Goal: Task Accomplishment & Management: Manage account settings

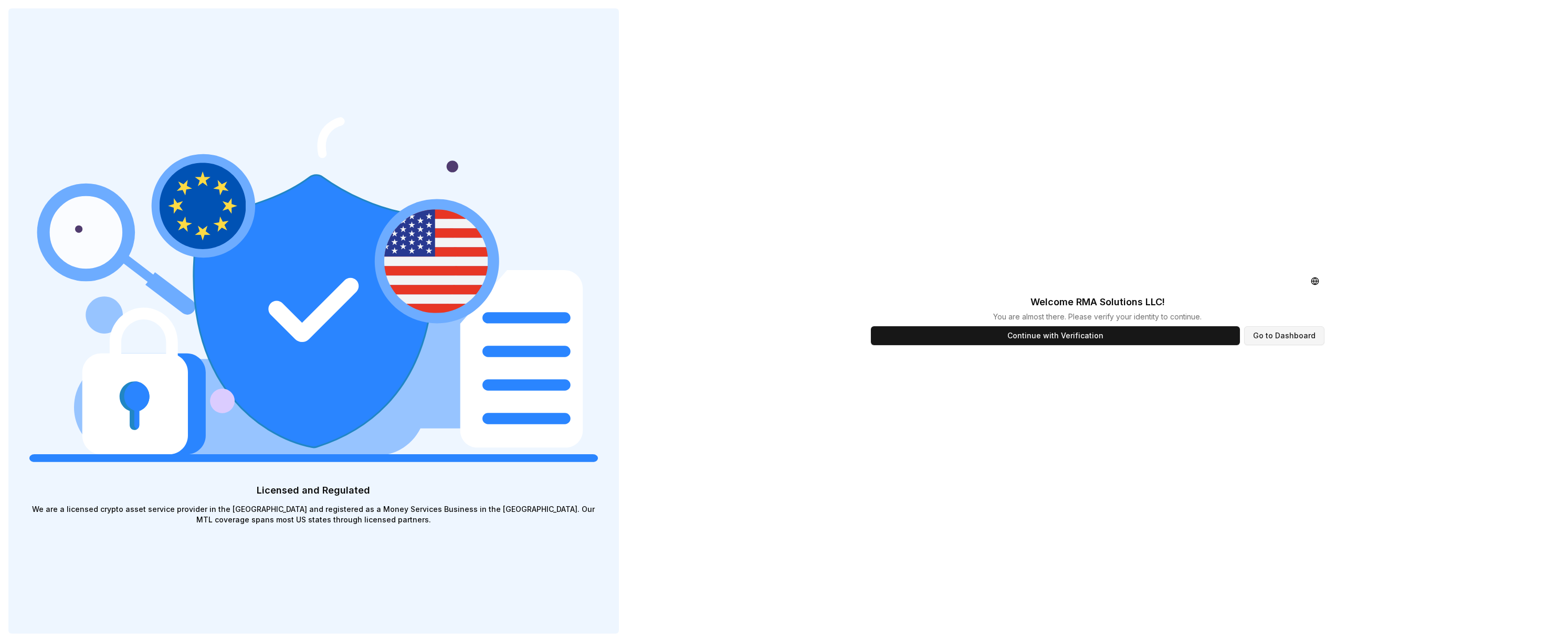
click at [1307, 344] on button "Go to Dashboard" at bounding box center [1284, 335] width 80 height 19
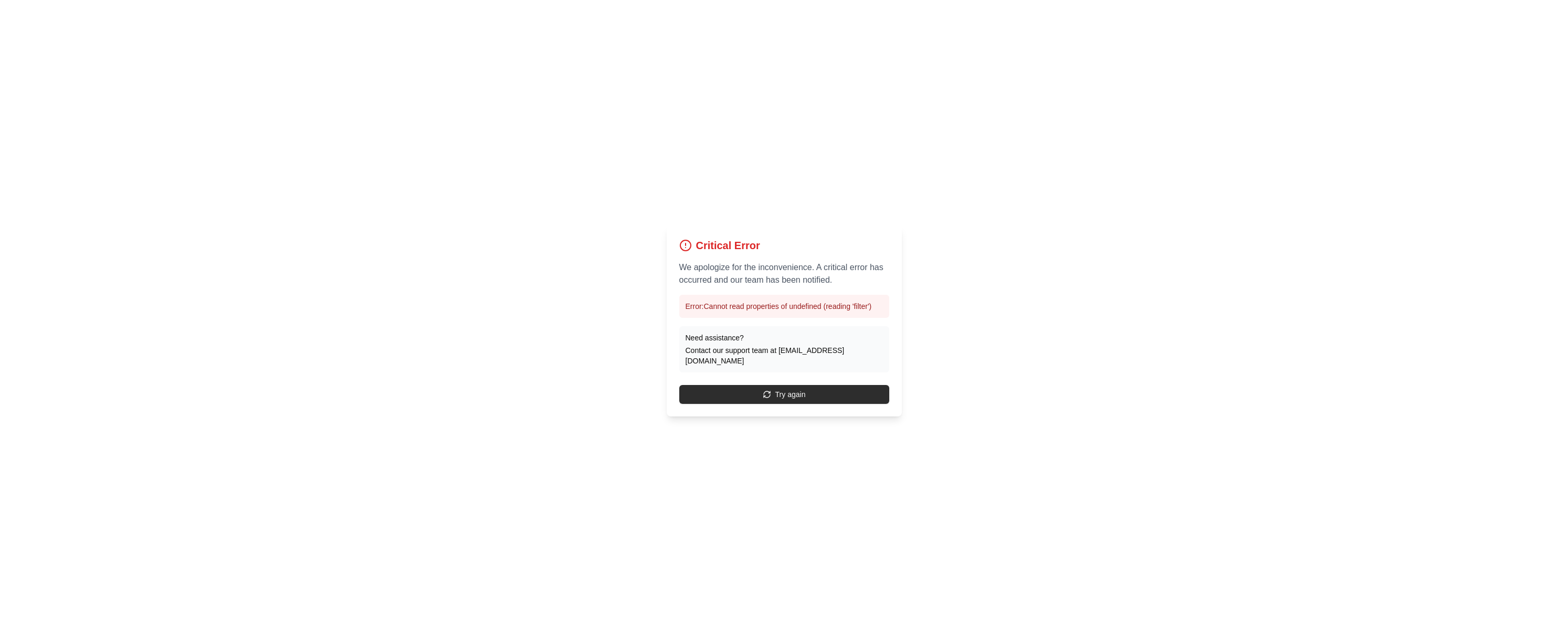
click at [786, 394] on button "Try again" at bounding box center [784, 394] width 210 height 19
click at [786, 394] on button "Try again" at bounding box center [784, 400] width 210 height 19
click at [508, 158] on div "Critical Error We apologize for the inconvenience. A critical error has occurre…" at bounding box center [784, 321] width 1568 height 642
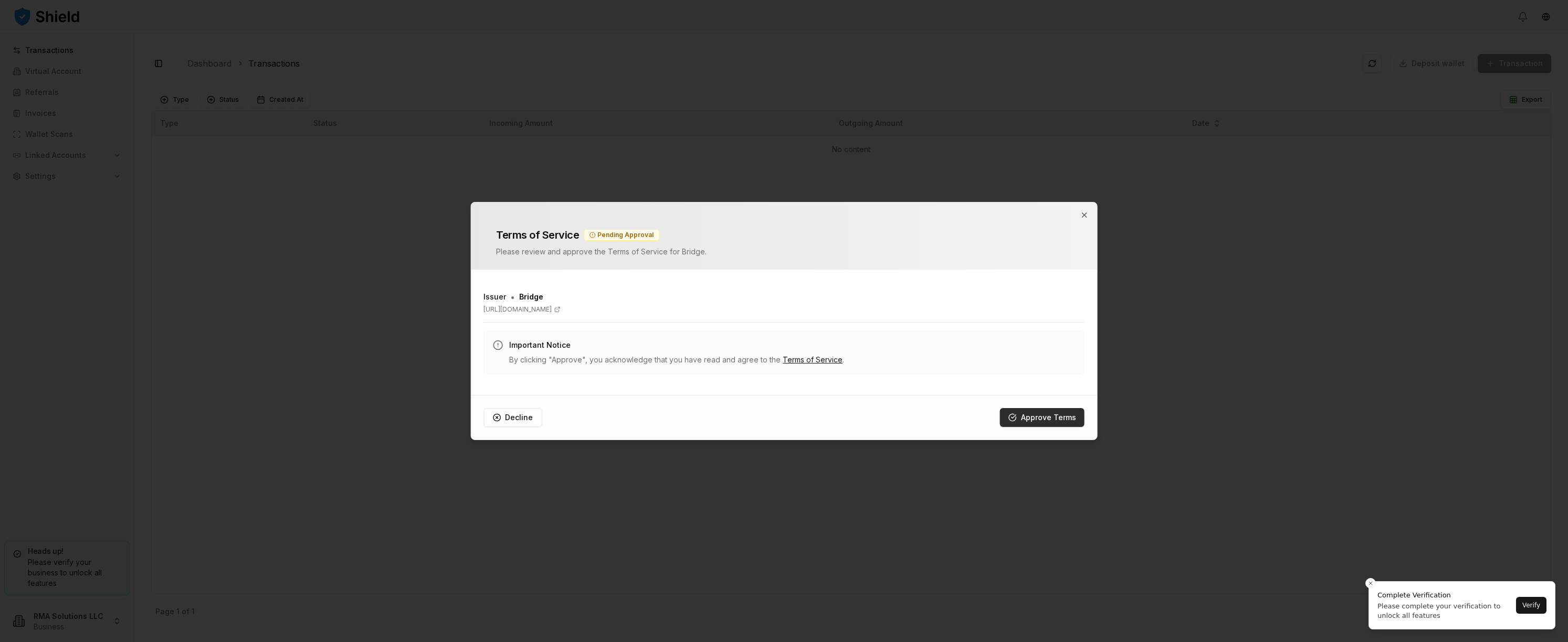
click at [1050, 421] on button "Approve Terms" at bounding box center [1042, 417] width 85 height 19
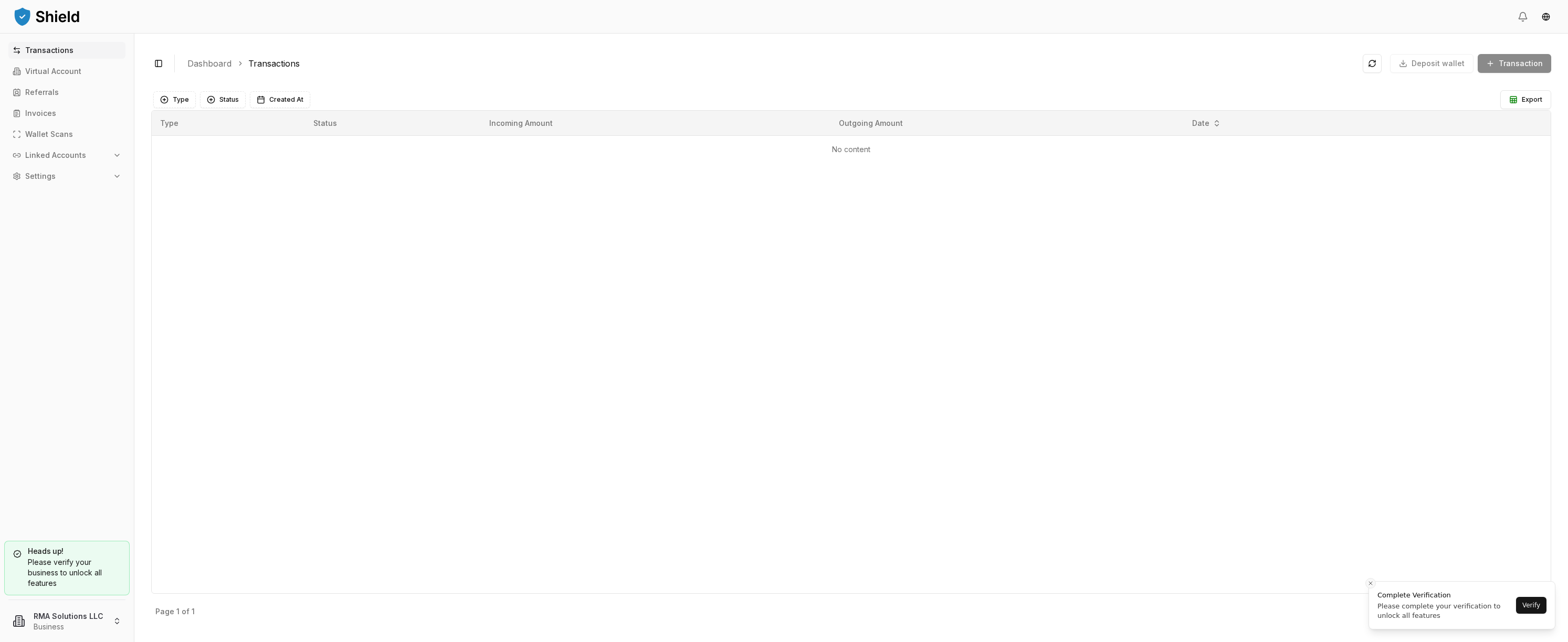
click at [1369, 584] on icon "Close toast" at bounding box center [1370, 583] width 6 height 6
click at [85, 73] on link "Virtual Account" at bounding box center [66, 71] width 117 height 17
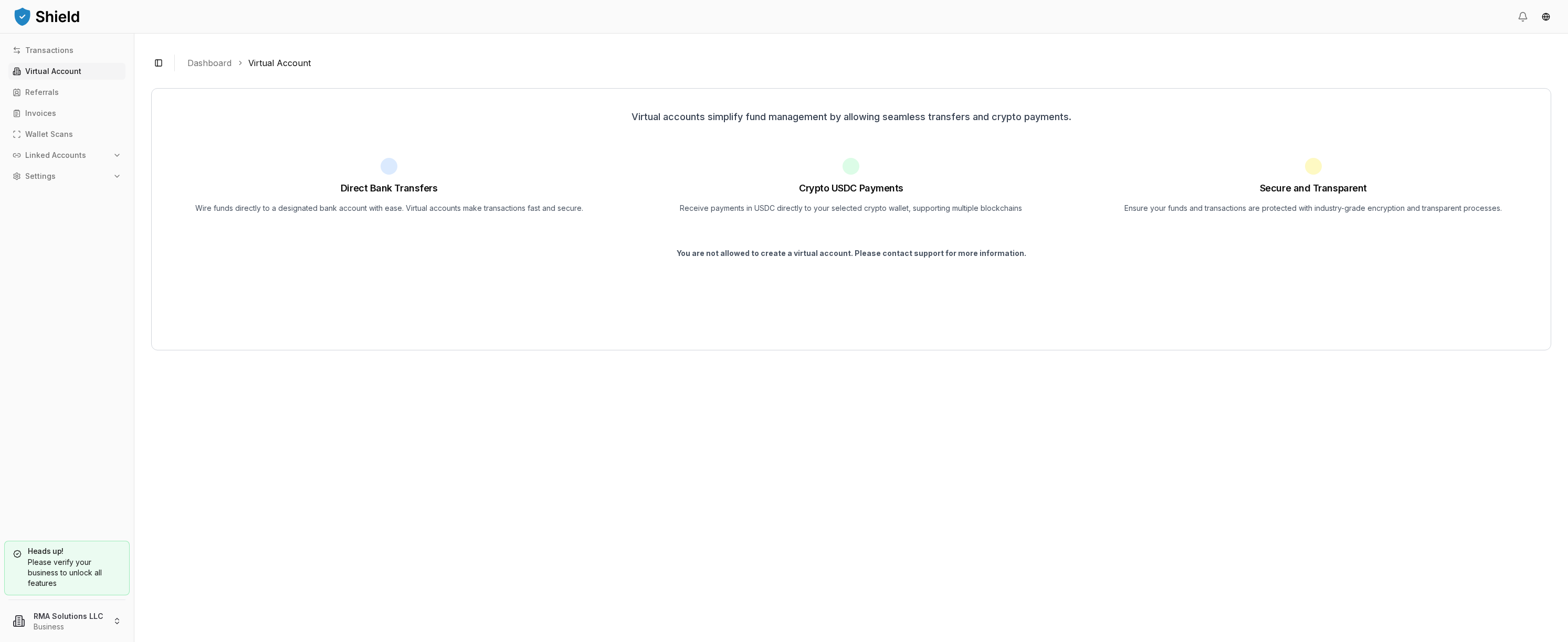
click at [36, 178] on p "Settings" at bounding box center [41, 176] width 31 height 8
click at [220, 66] on link "Dashboard" at bounding box center [209, 63] width 44 height 13
